Goal: Task Accomplishment & Management: Manage account settings

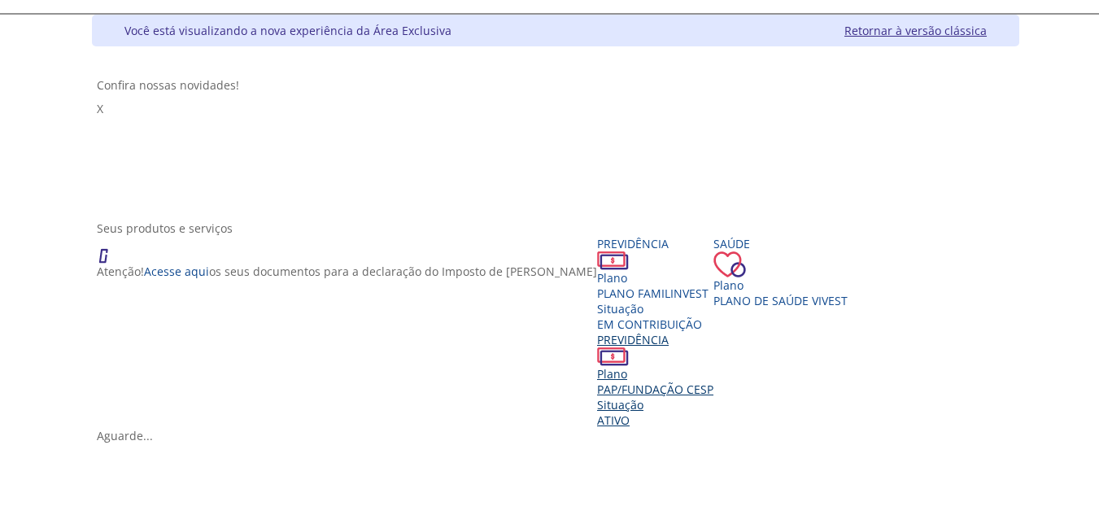
scroll to position [163, 0]
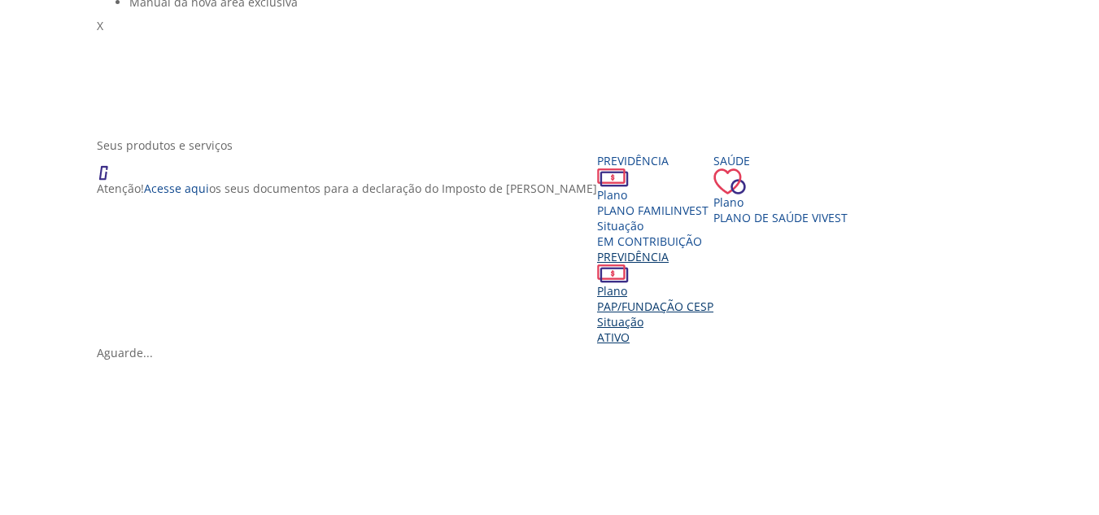
click at [701, 305] on span "PAP/FUNDAÇÃO CESP" at bounding box center [655, 306] width 116 height 15
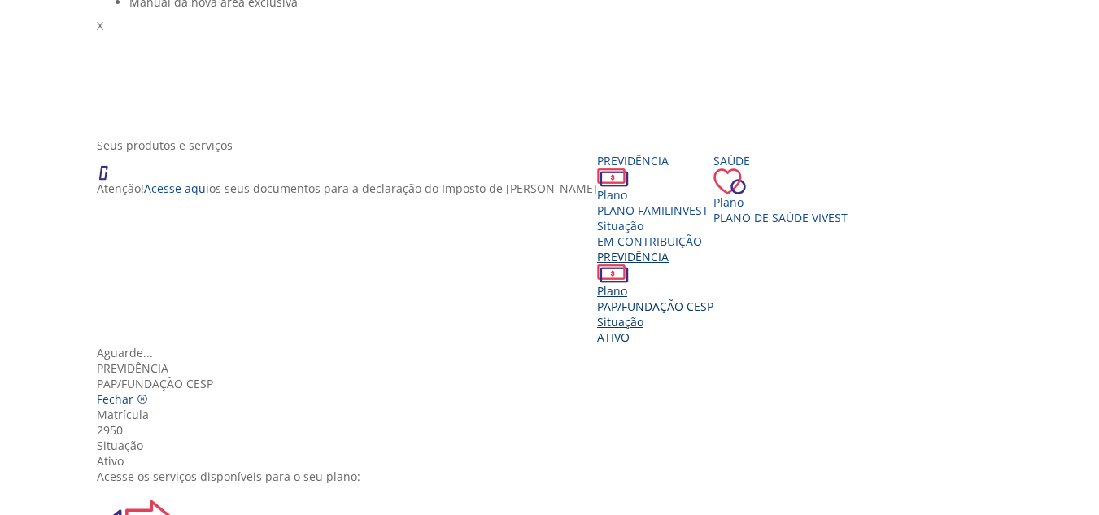
scroll to position [0, 0]
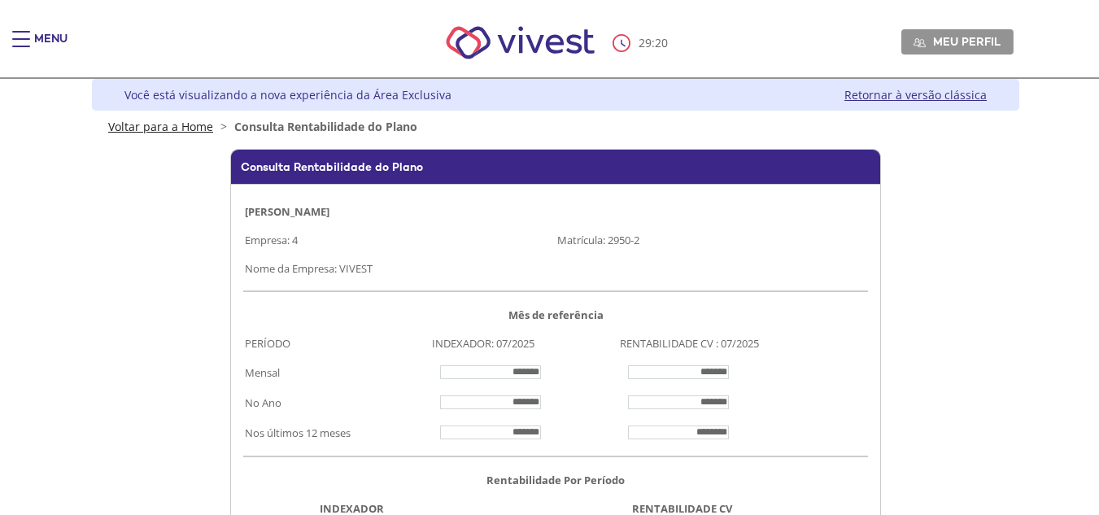
click at [162, 126] on link "Voltar para a Home" at bounding box center [160, 126] width 105 height 15
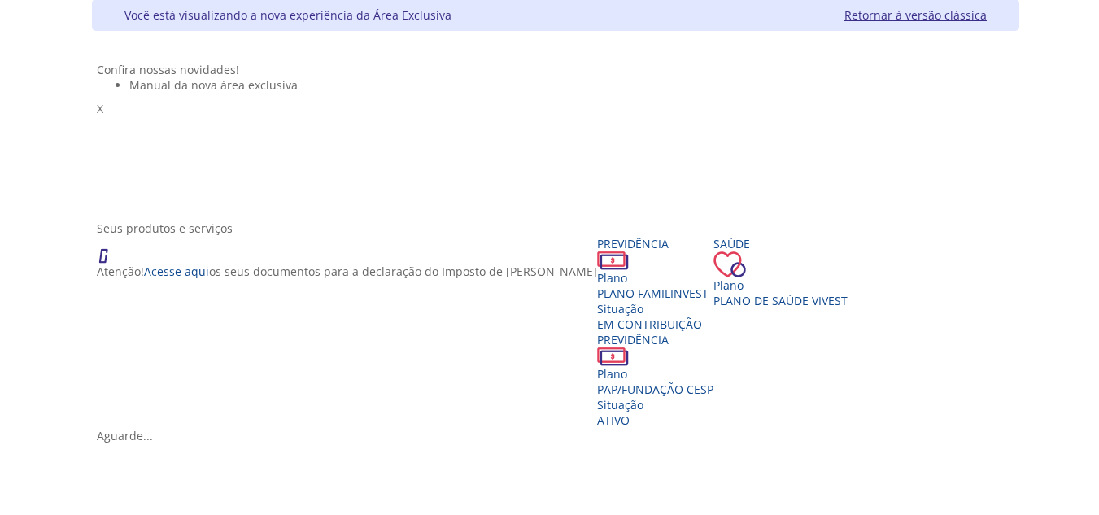
scroll to position [244, 0]
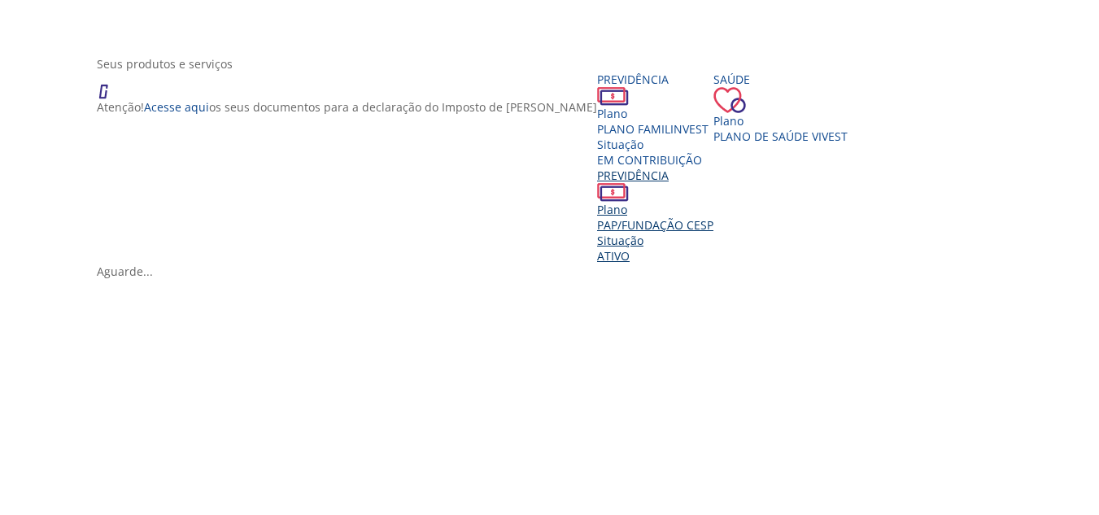
click at [713, 233] on span "PAP/FUNDAÇÃO CESP" at bounding box center [655, 224] width 116 height 15
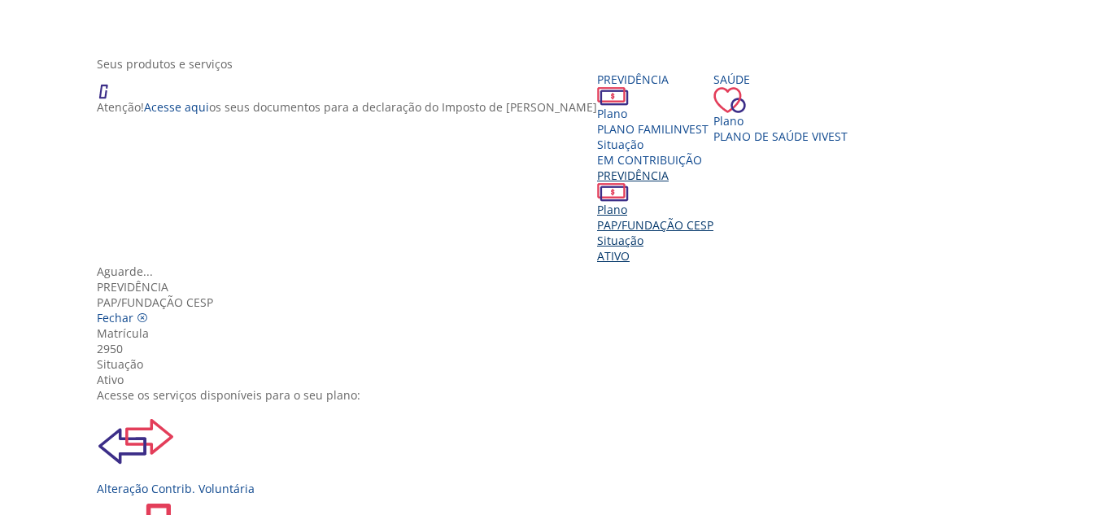
scroll to position [81, 0]
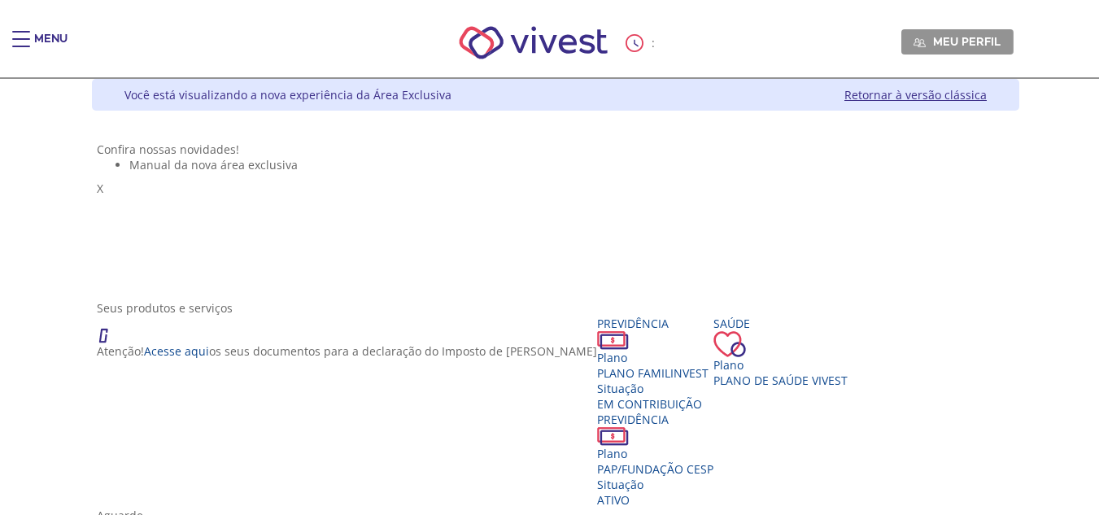
scroll to position [244, 0]
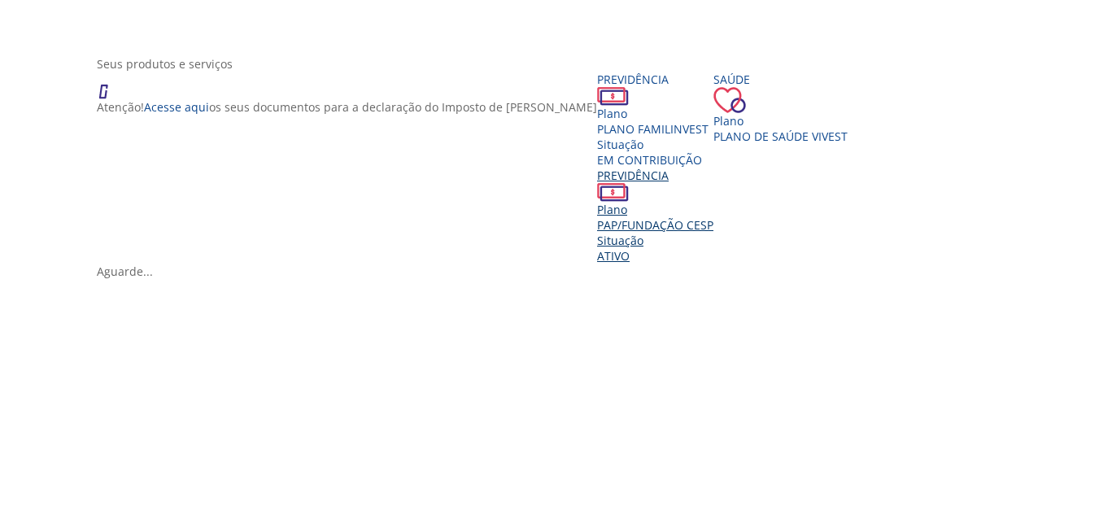
click at [713, 227] on span "PAP/FUNDAÇÃO CESP" at bounding box center [655, 224] width 116 height 15
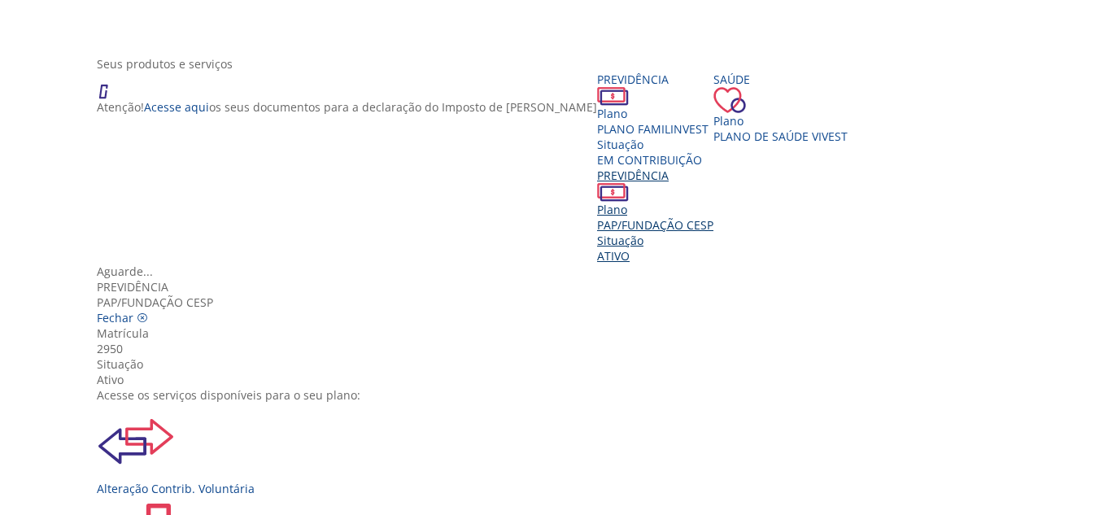
scroll to position [81, 0]
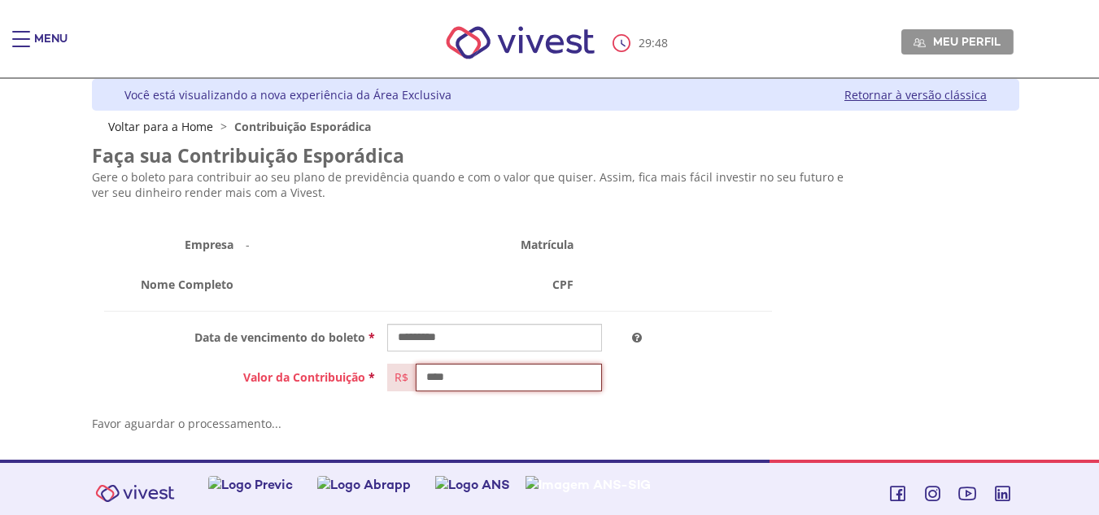
click at [481, 382] on input "****" at bounding box center [509, 378] width 186 height 28
type input "*********"
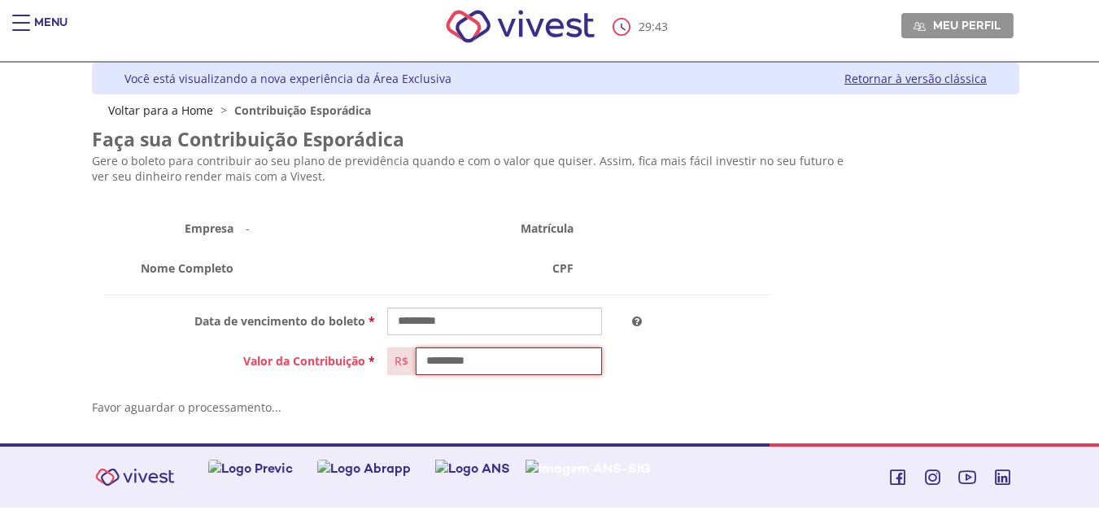
scroll to position [20, 0]
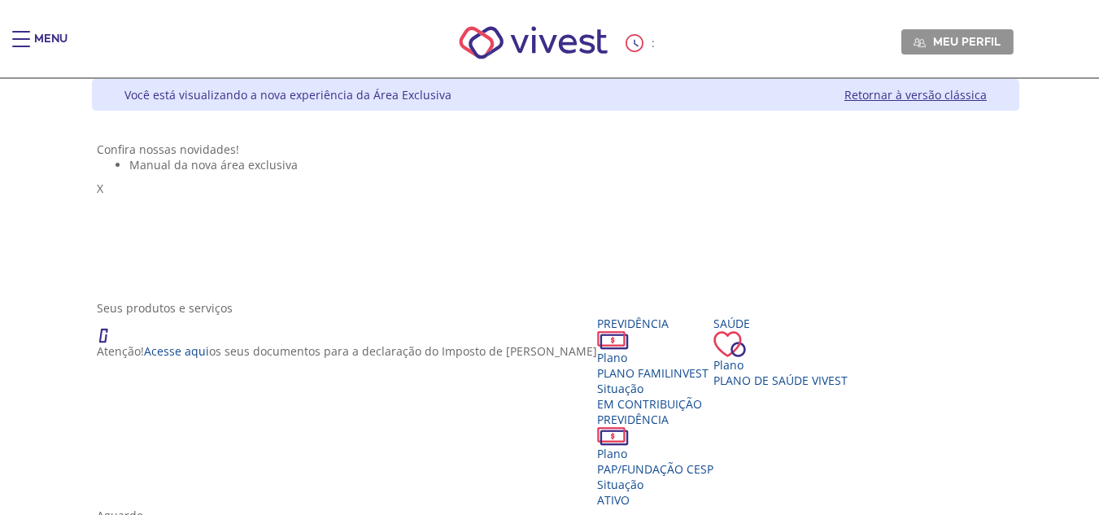
scroll to position [244, 0]
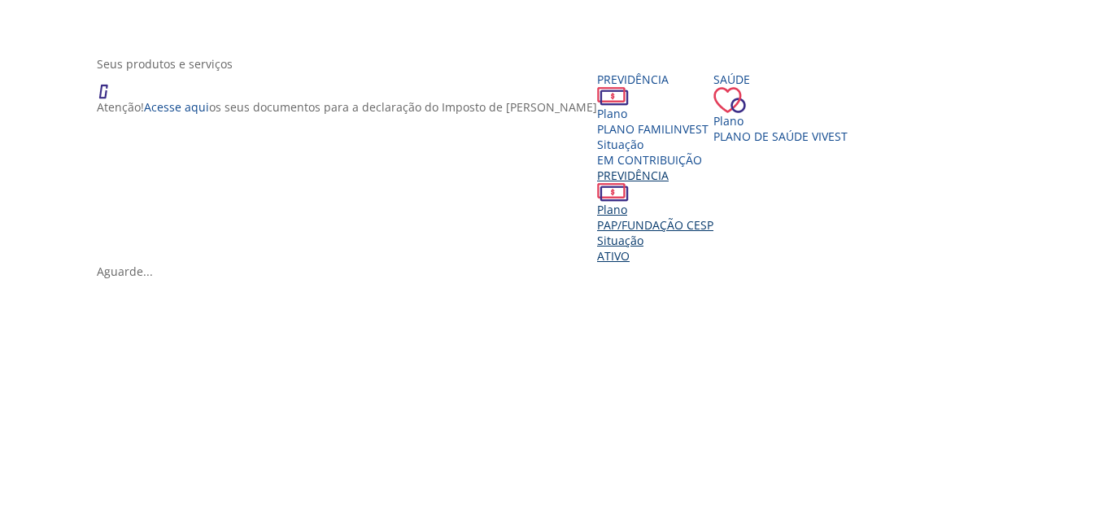
click at [700, 242] on div "Situação" at bounding box center [655, 240] width 116 height 15
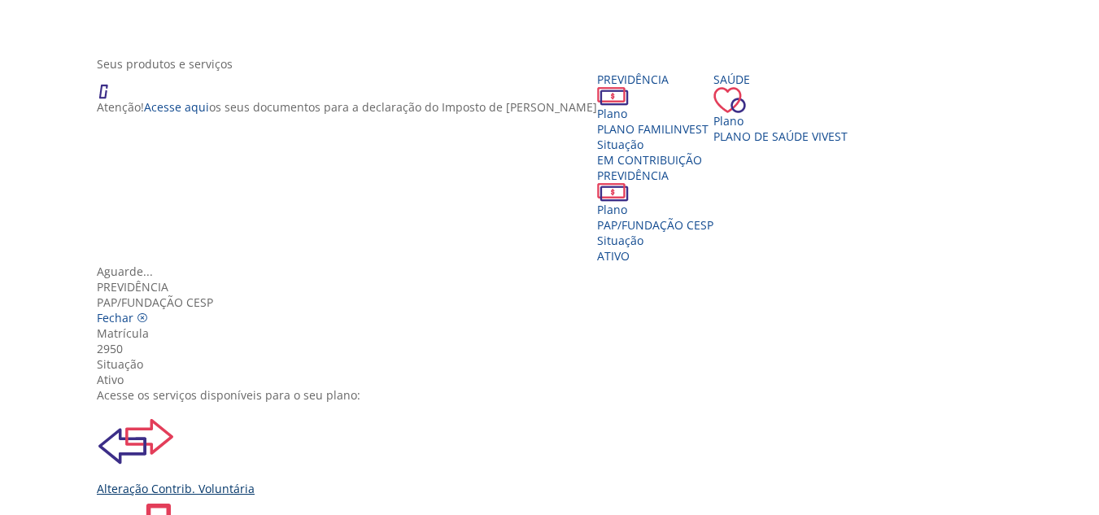
click at [340, 403] on div "Alteração Contrib. Voluntária" at bounding box center [556, 450] width 918 height 94
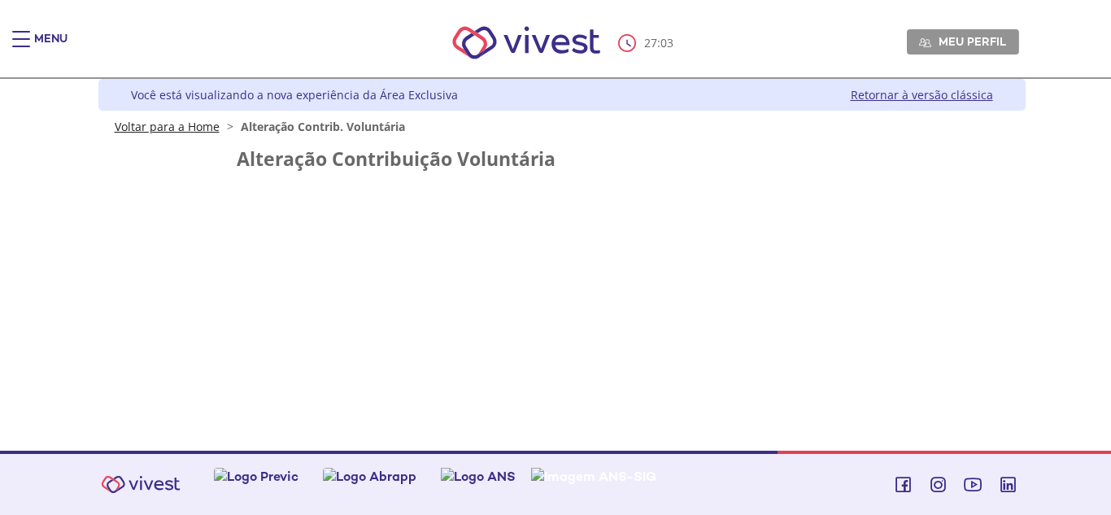
click at [170, 124] on link "Voltar para a Home" at bounding box center [167, 126] width 105 height 15
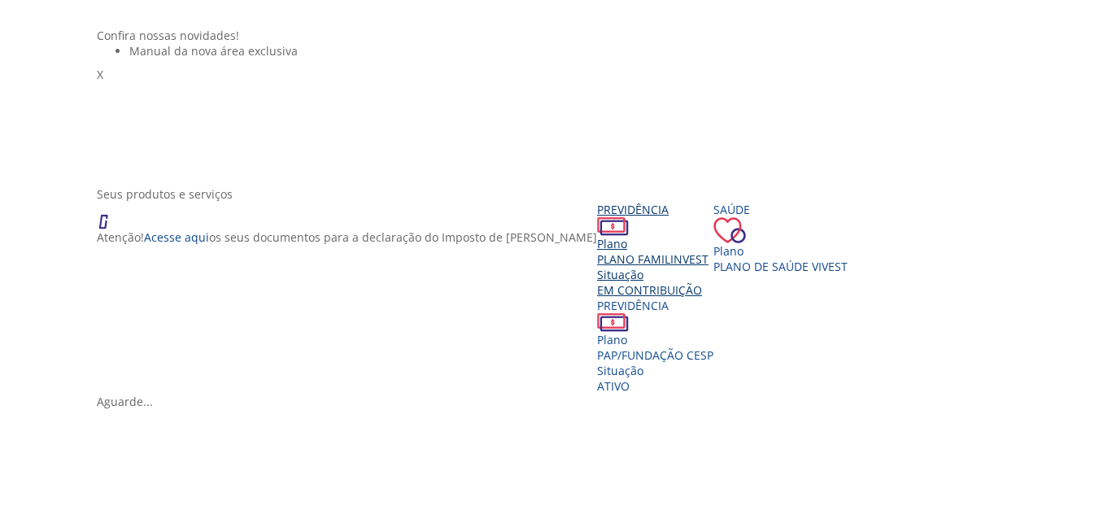
scroll to position [163, 0]
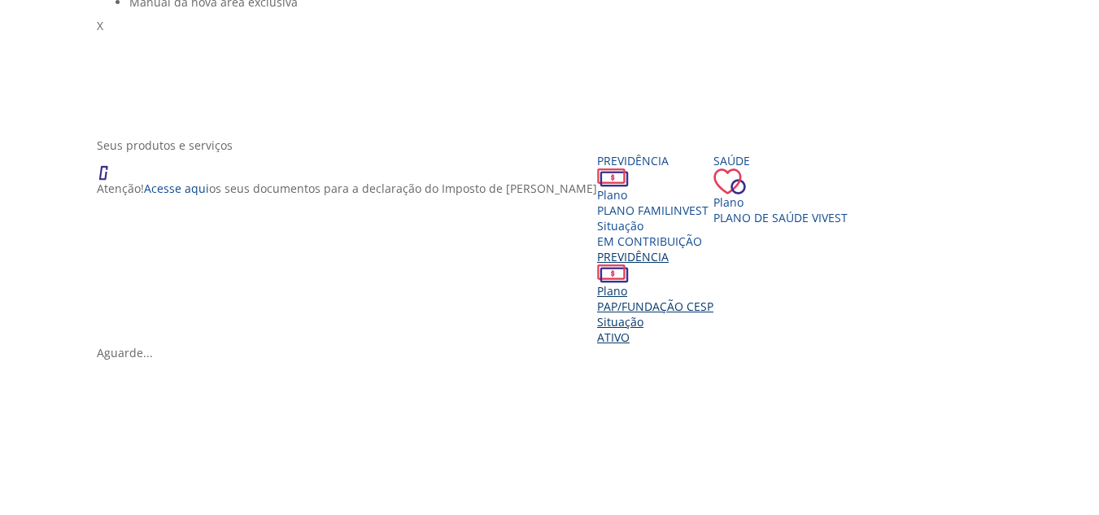
click at [688, 303] on span "PAP/FUNDAÇÃO CESP" at bounding box center [655, 306] width 116 height 15
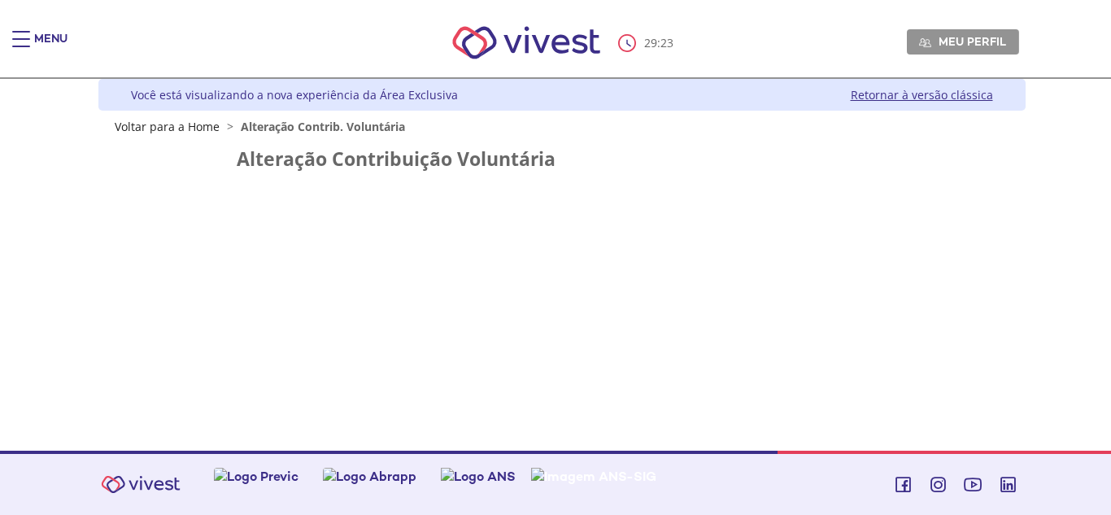
click at [337, 160] on h2 "Alteração Contribuição Voluntária" at bounding box center [562, 159] width 651 height 20
click at [253, 156] on h2 "Alteração Contribuição Voluntária" at bounding box center [562, 159] width 651 height 20
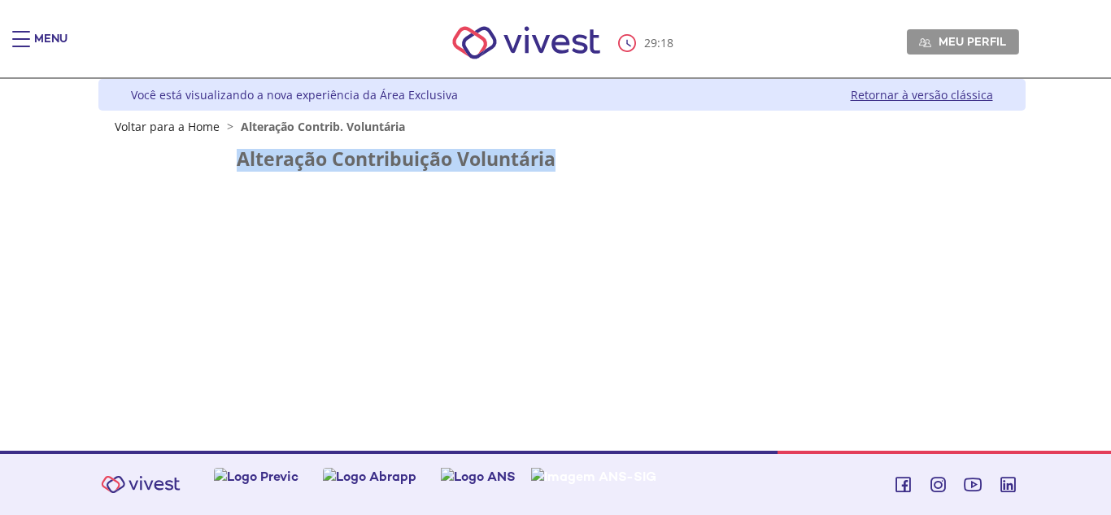
drag, startPoint x: 234, startPoint y: 164, endPoint x: 577, endPoint y: 169, distance: 342.5
click at [577, 169] on div "Alteração Contribuição Voluntária" at bounding box center [562, 165] width 918 height 33
click at [169, 129] on link "Voltar para a Home" at bounding box center [167, 126] width 105 height 15
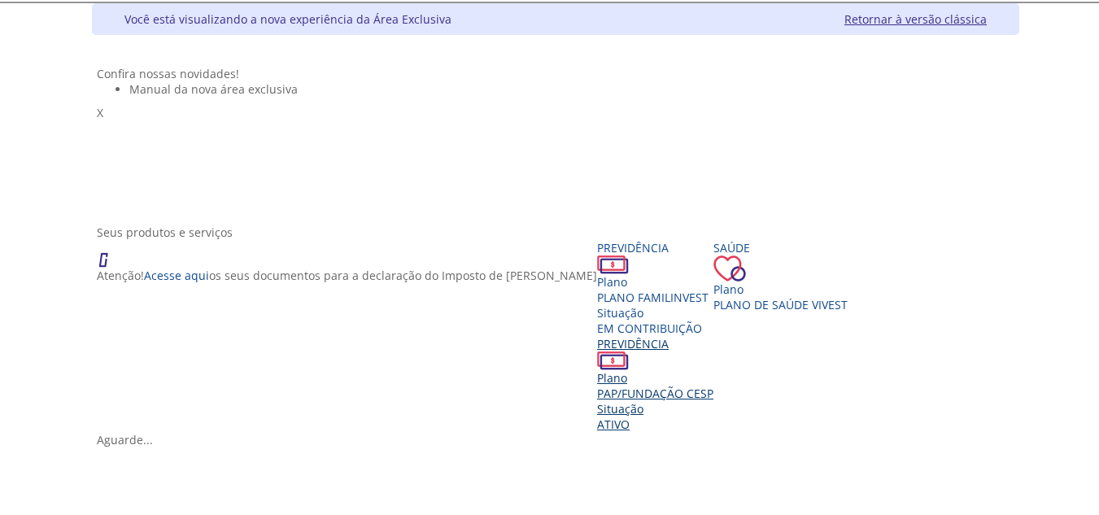
scroll to position [163, 0]
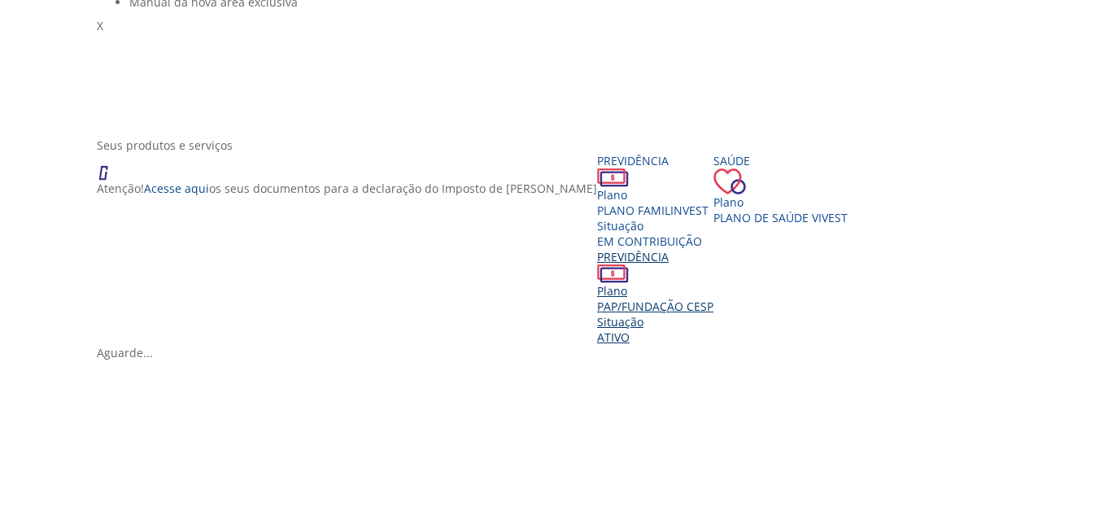
click at [708, 328] on div "Situação" at bounding box center [655, 321] width 116 height 15
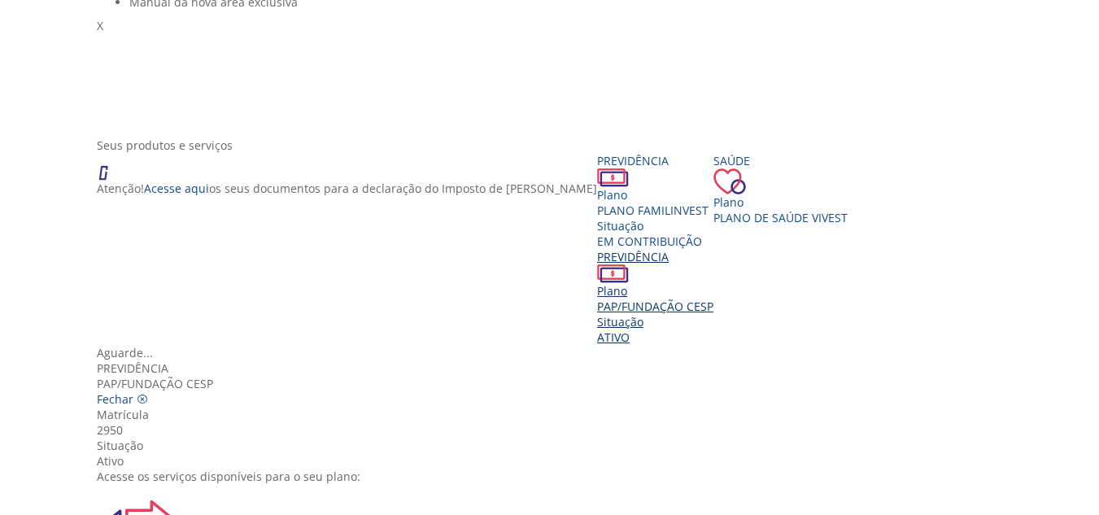
scroll to position [19, 0]
click at [175, 484] on img "Vivest" at bounding box center [136, 523] width 78 height 78
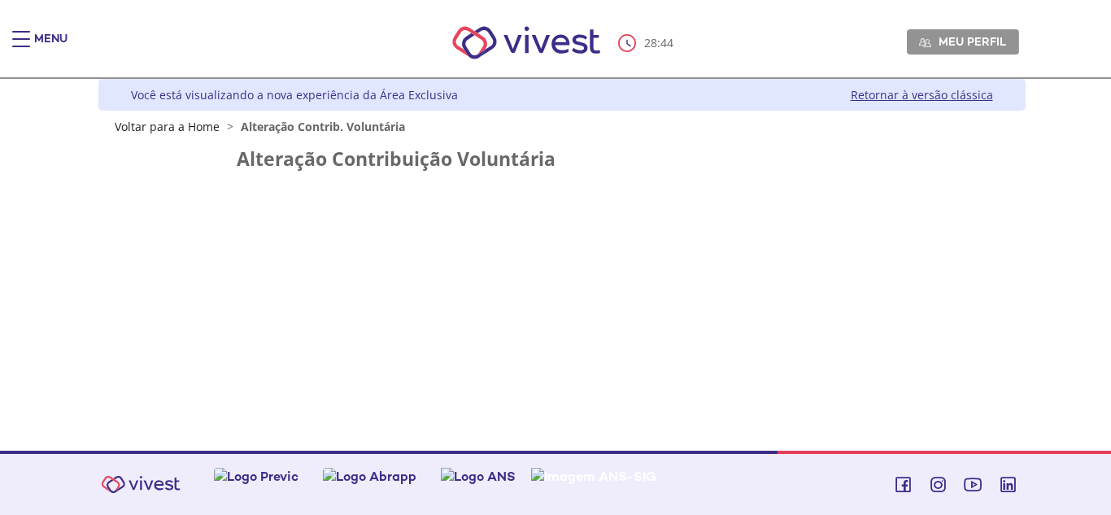
click at [448, 159] on h2 "Alteração Contribuição Voluntária" at bounding box center [562, 159] width 651 height 20
drag, startPoint x: 286, startPoint y: 123, endPoint x: 264, endPoint y: 128, distance: 21.7
click at [286, 124] on span "Alteração Contrib. Voluntária" at bounding box center [323, 126] width 164 height 15
click at [907, 97] on link "Retornar à versão clássica" at bounding box center [922, 94] width 142 height 15
